Goal: Task Accomplishment & Management: Manage account settings

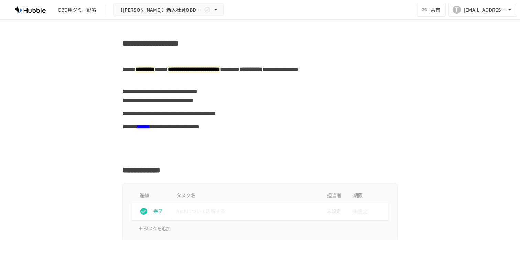
scroll to position [419, 0]
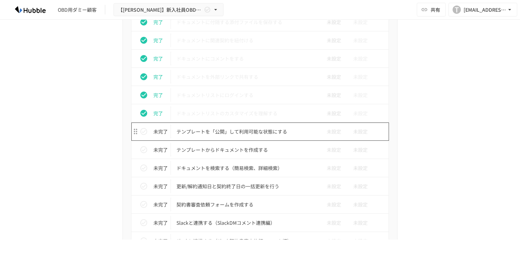
click at [294, 138] on td "テンプレートを「公開」して利用可能な状態にする" at bounding box center [245, 131] width 149 height 18
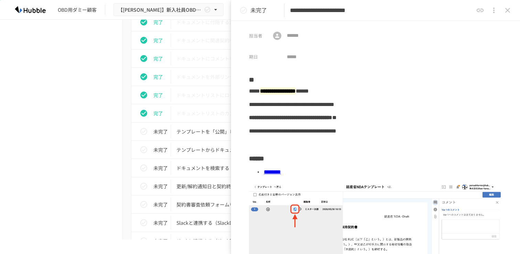
drag, startPoint x: 443, startPoint y: 11, endPoint x: 285, endPoint y: 11, distance: 158.2
click at [285, 11] on div "**********" at bounding box center [375, 10] width 289 height 21
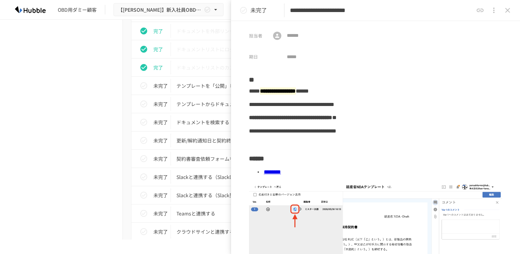
scroll to position [475, 0]
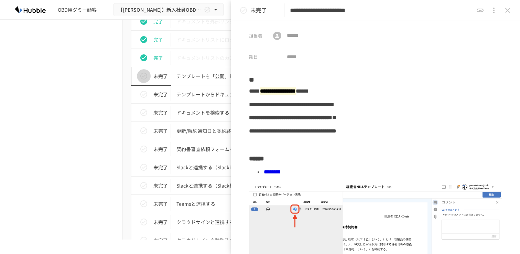
click at [148, 71] on button "status" at bounding box center [144, 76] width 14 height 14
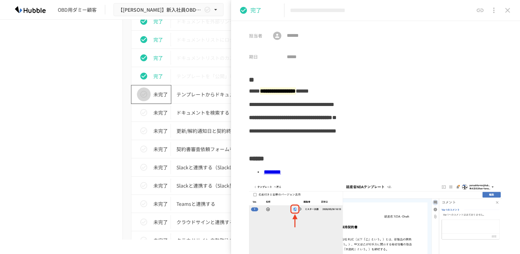
click at [146, 88] on button "status" at bounding box center [144, 94] width 14 height 14
click at [143, 112] on icon "status" at bounding box center [144, 112] width 8 height 8
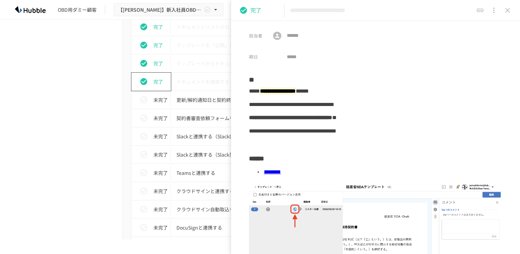
scroll to position [509, 0]
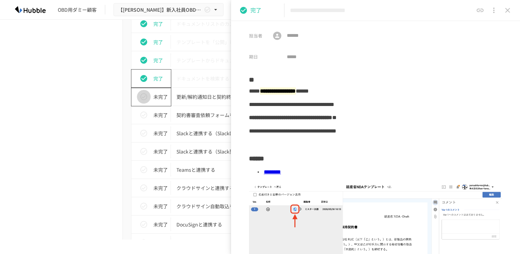
click at [144, 98] on icon "status" at bounding box center [144, 97] width 8 height 8
click at [146, 116] on icon "status" at bounding box center [144, 115] width 8 height 8
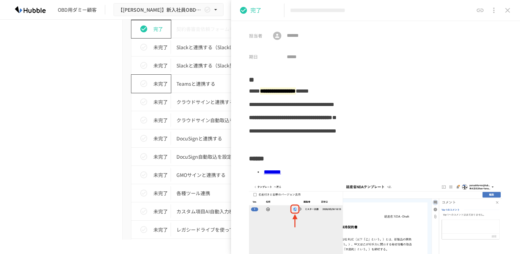
scroll to position [597, 0]
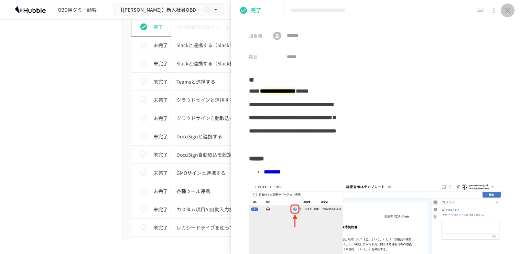
click at [509, 5] on button "close drawer" at bounding box center [508, 10] width 14 height 14
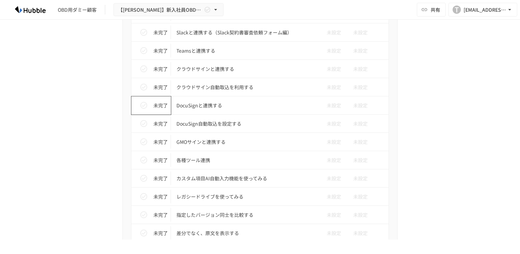
scroll to position [638, 0]
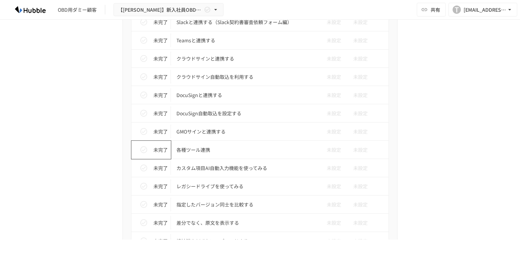
click at [144, 152] on icon "status" at bounding box center [144, 149] width 8 height 8
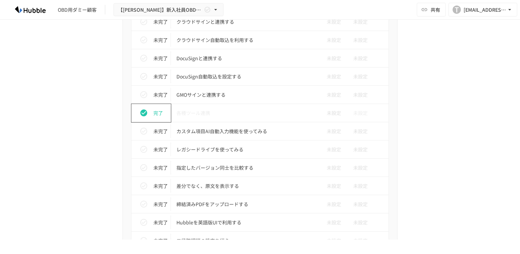
scroll to position [683, 0]
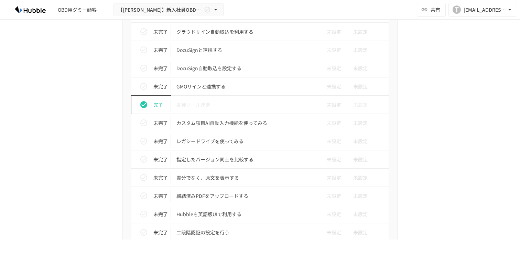
click at [141, 101] on icon "status" at bounding box center [144, 104] width 8 height 8
click at [144, 121] on icon "status" at bounding box center [144, 123] width 8 height 8
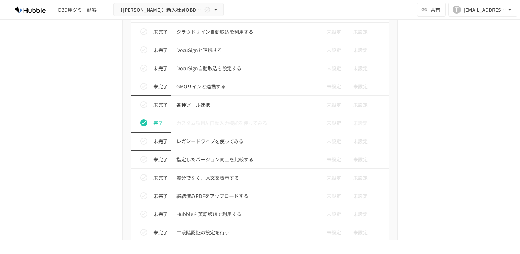
click at [144, 142] on icon "status" at bounding box center [144, 141] width 8 height 8
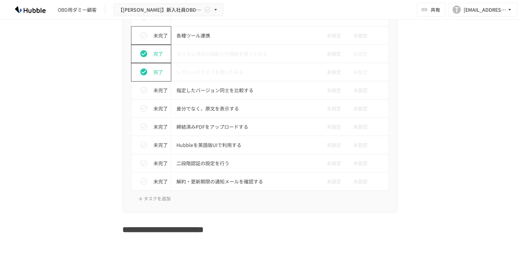
scroll to position [757, 0]
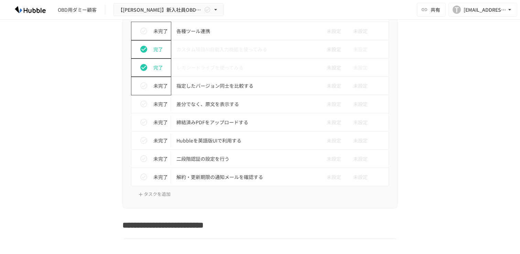
click at [142, 89] on icon "status" at bounding box center [143, 85] width 7 height 7
click at [142, 102] on icon "status" at bounding box center [144, 104] width 8 height 8
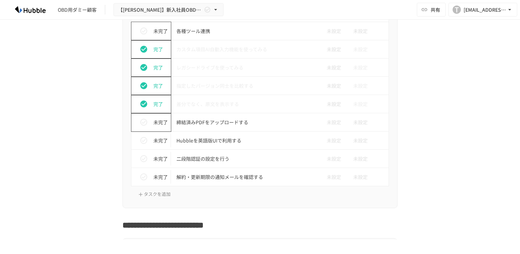
click at [144, 120] on icon "status" at bounding box center [144, 122] width 8 height 8
click at [144, 140] on icon "status" at bounding box center [143, 140] width 7 height 7
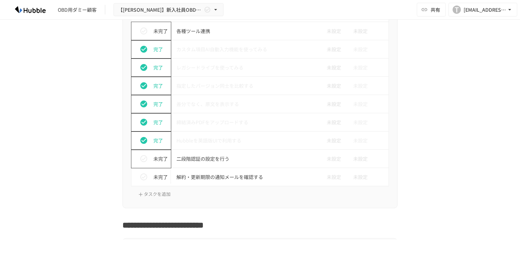
click at [145, 157] on icon "status" at bounding box center [144, 158] width 8 height 8
click at [145, 175] on icon "status" at bounding box center [143, 176] width 7 height 7
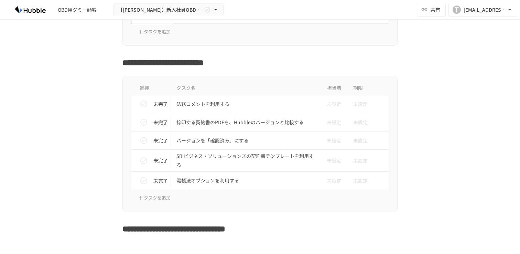
scroll to position [916, 0]
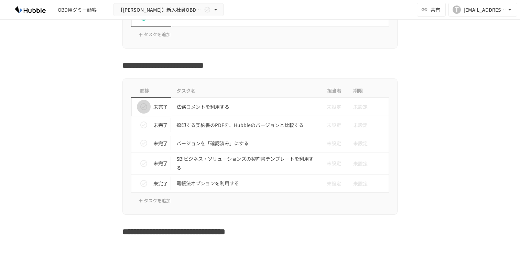
click at [143, 108] on icon "status" at bounding box center [144, 106] width 8 height 8
click at [143, 124] on icon "status" at bounding box center [144, 125] width 8 height 8
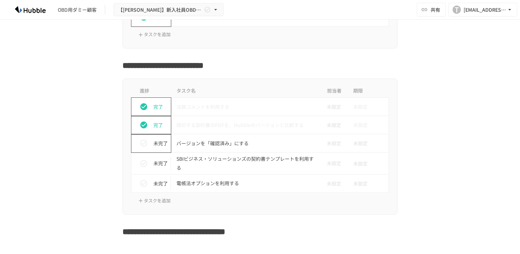
click at [145, 147] on icon "status" at bounding box center [144, 143] width 8 height 8
click at [144, 162] on icon "status" at bounding box center [143, 163] width 7 height 7
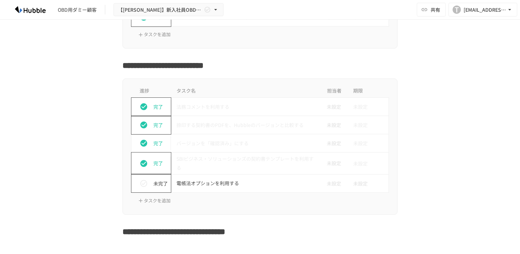
click at [144, 181] on icon "status" at bounding box center [144, 183] width 8 height 8
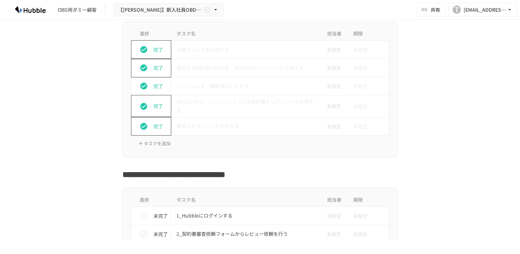
scroll to position [785, 0]
